Goal: Transaction & Acquisition: Book appointment/travel/reservation

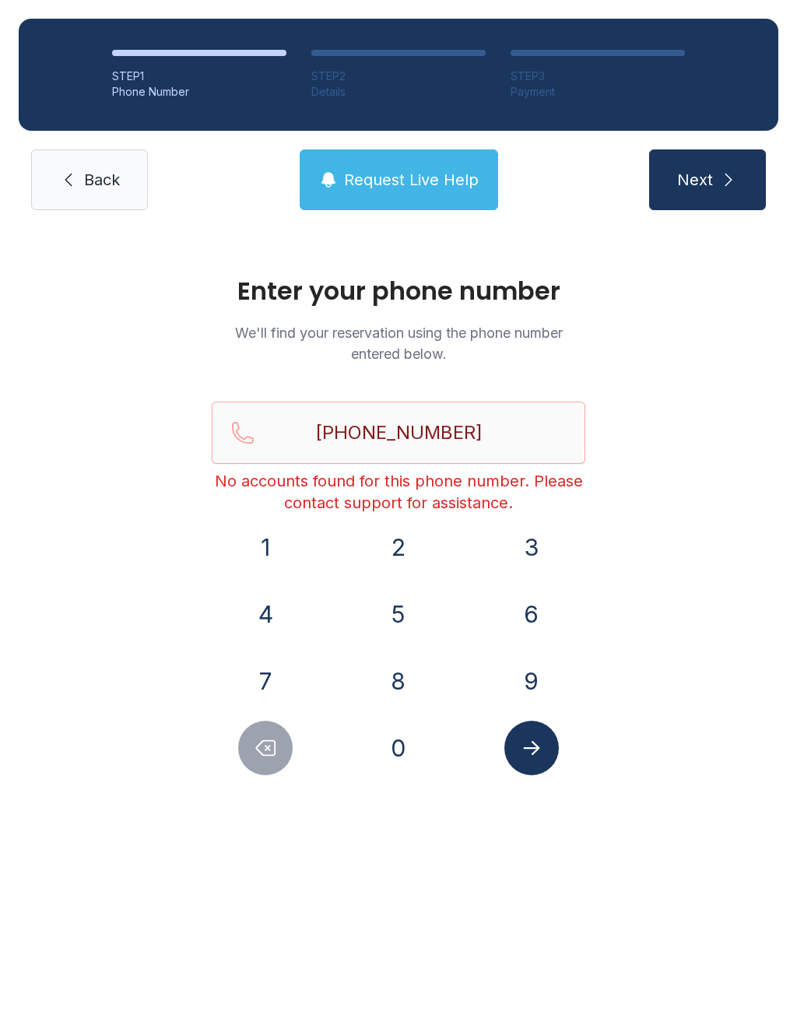
click at [83, 167] on link "Back" at bounding box center [89, 180] width 117 height 61
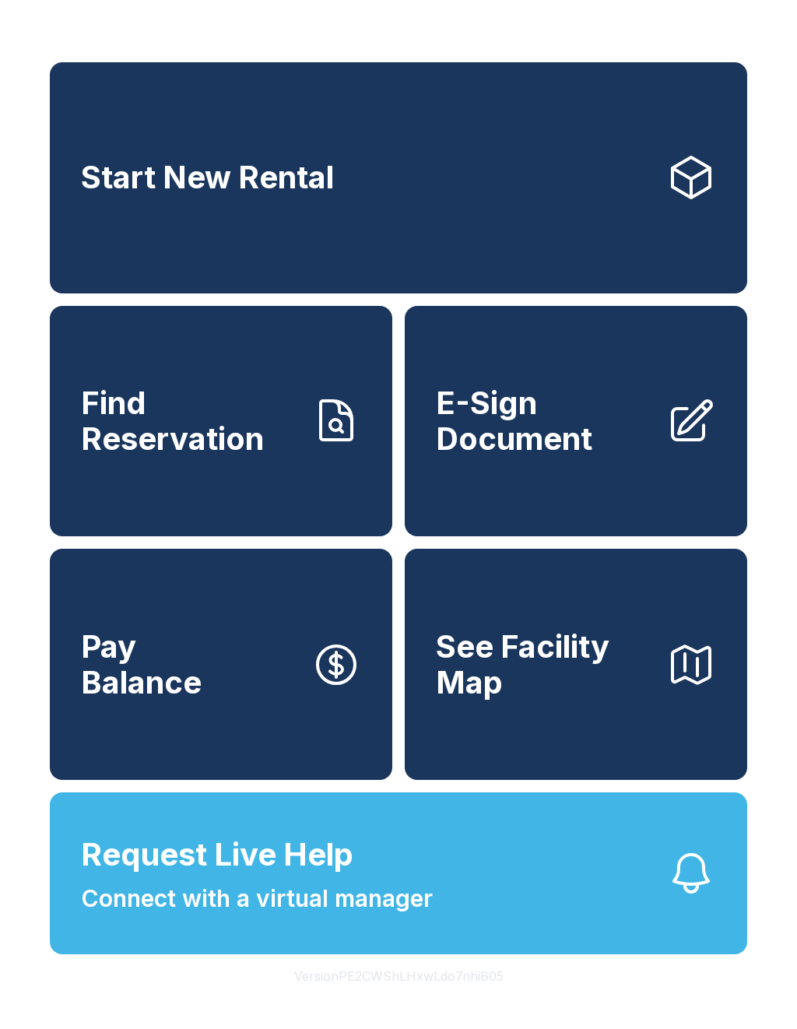
click at [403, 188] on link "Start New Rental" at bounding box center [399, 177] width 698 height 231
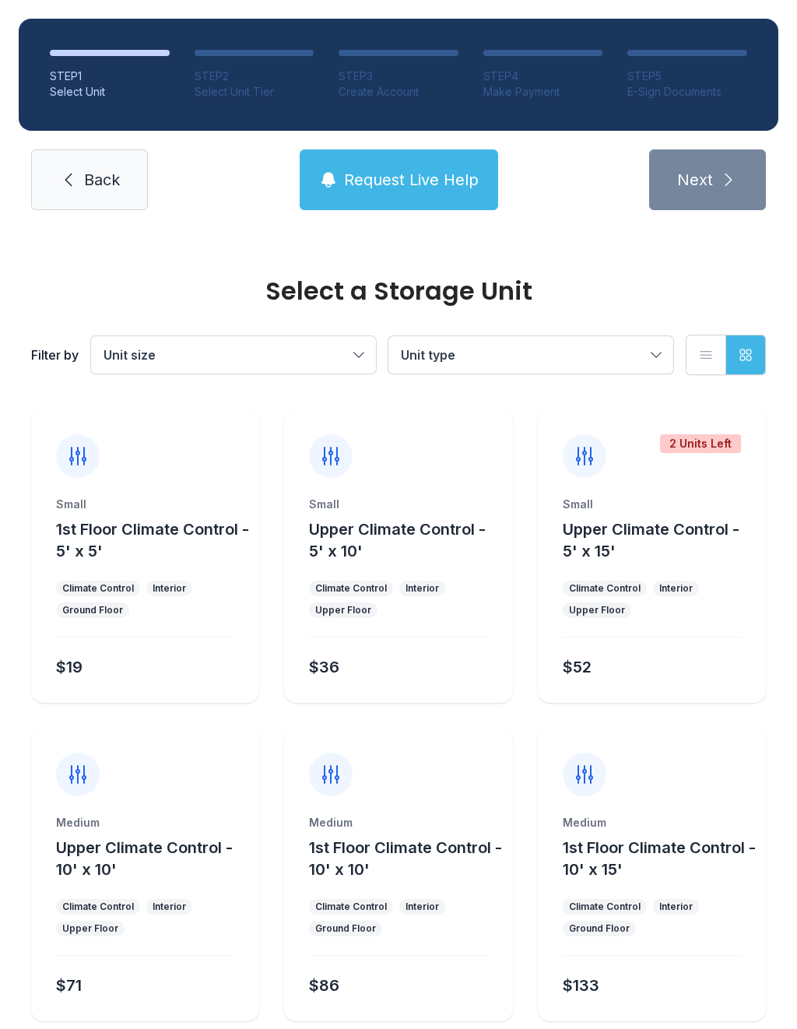
click at [178, 530] on span "1st Floor Climate Control - 5' x 5'" at bounding box center [152, 540] width 193 height 40
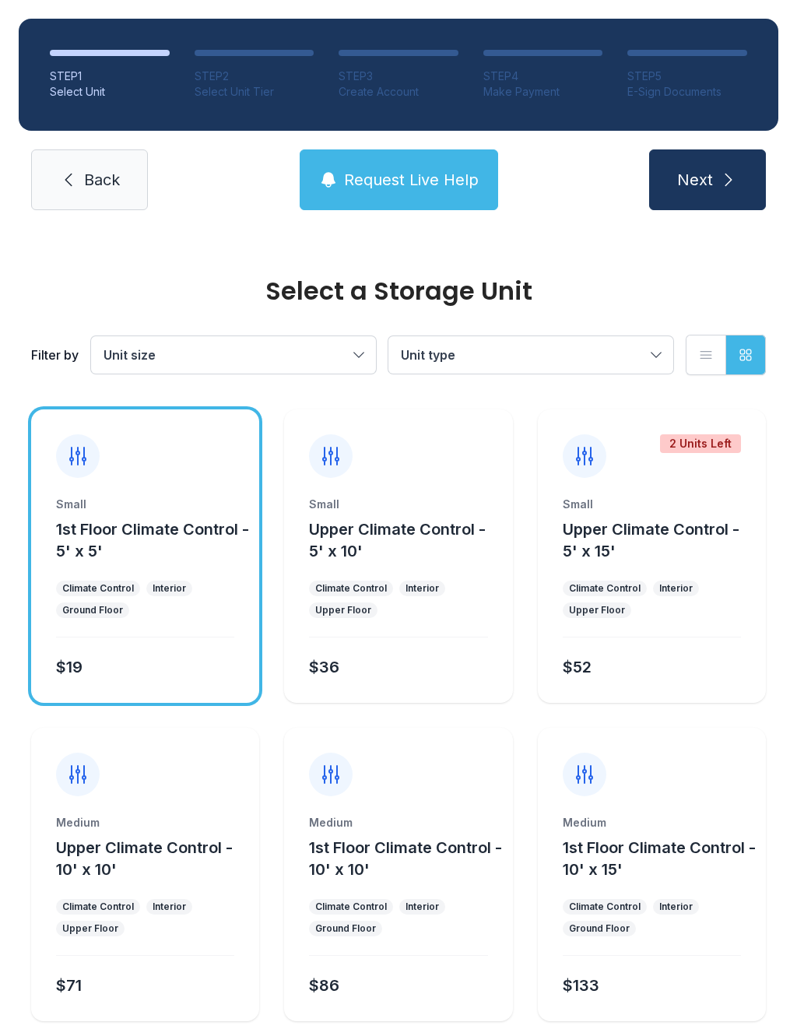
click at [698, 178] on span "Next" at bounding box center [695, 180] width 36 height 22
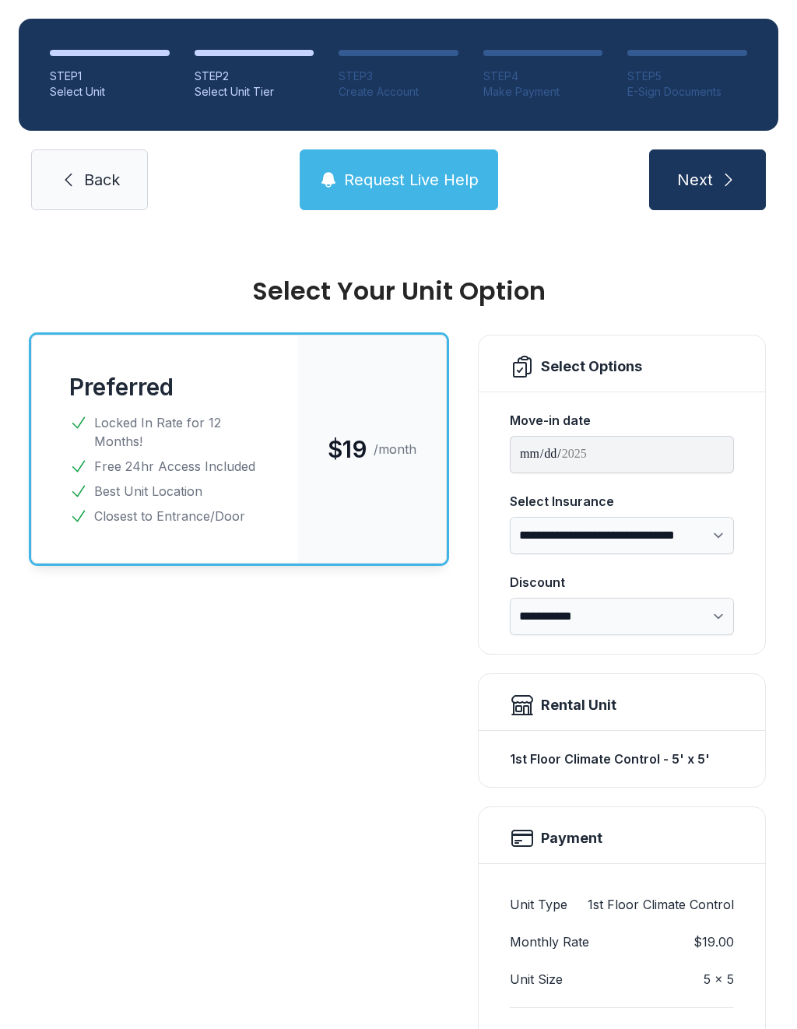
click at [71, 195] on link "Back" at bounding box center [89, 180] width 117 height 61
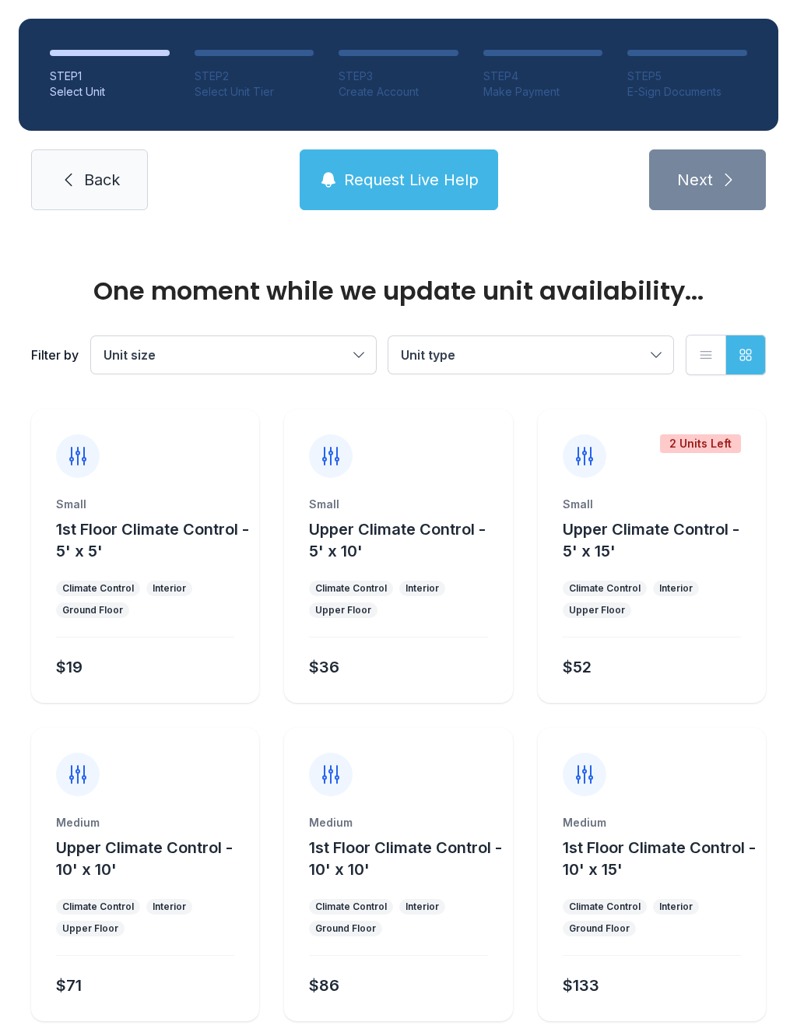
click at [83, 187] on link "Back" at bounding box center [89, 180] width 117 height 61
